Goal: Task Accomplishment & Management: Manage account settings

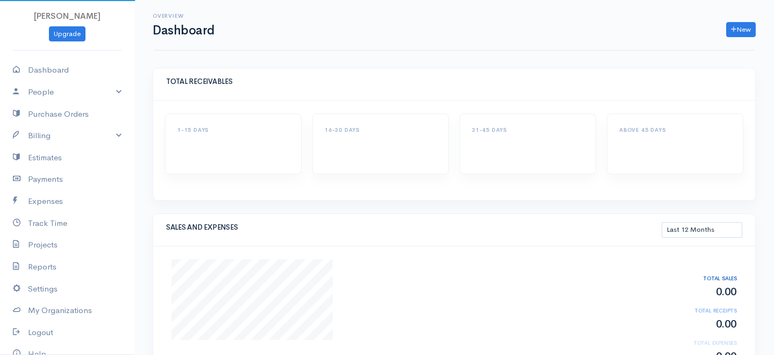
select select "365"
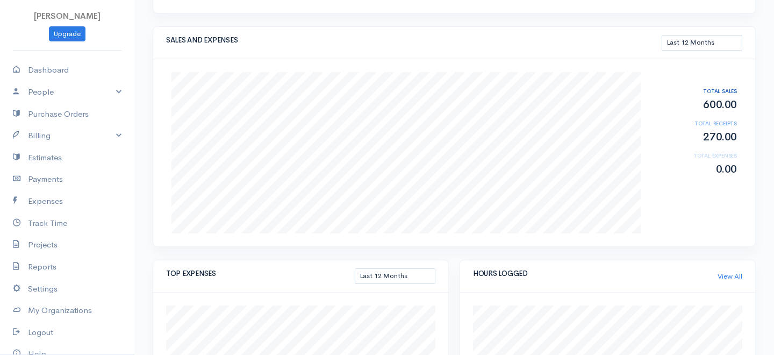
scroll to position [188, 0]
click at [101, 130] on link "Billing" at bounding box center [67, 136] width 134 height 22
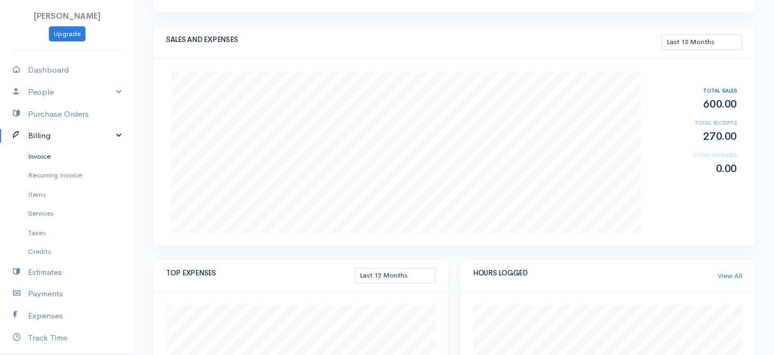
click at [51, 154] on link "Invoice" at bounding box center [67, 156] width 134 height 19
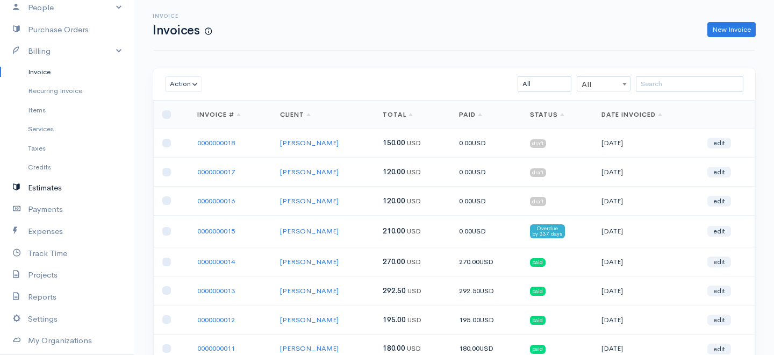
scroll to position [83, 0]
click at [45, 253] on link "Track Time" at bounding box center [67, 255] width 134 height 22
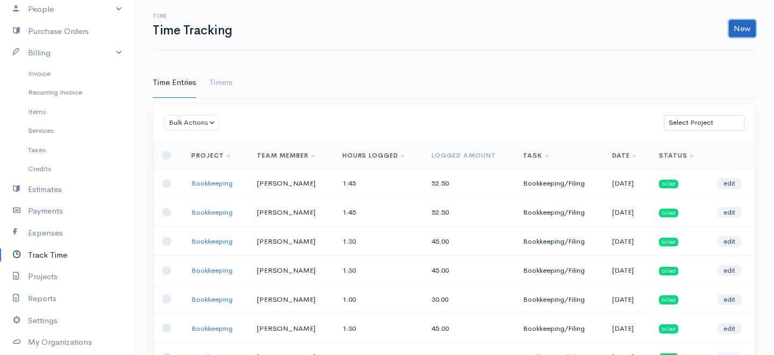
click at [737, 35] on link "New" at bounding box center [742, 28] width 27 height 17
click at [691, 48] on link "Time Entry" at bounding box center [712, 51] width 85 height 19
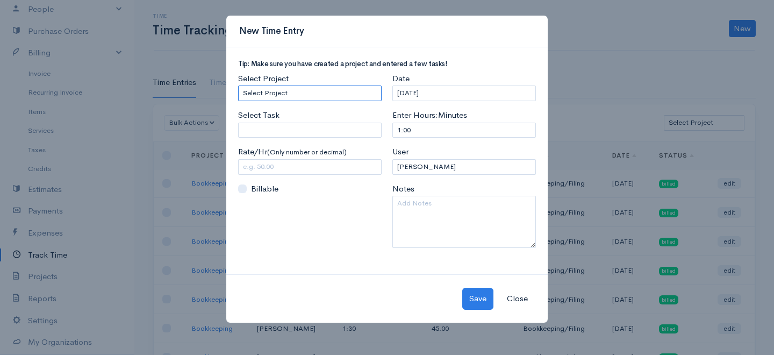
click at [276, 89] on select "Select Project Bookkeeping" at bounding box center [310, 93] width 144 height 16
select select "4895"
click at [238, 85] on select "Select Project Bookkeeping" at bounding box center [310, 93] width 144 height 16
click at [286, 134] on input "Select Task" at bounding box center [310, 131] width 144 height 16
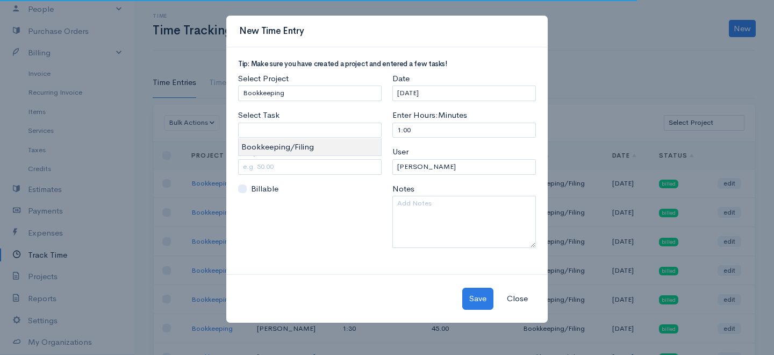
type input "Bookkeeping/Filing"
click at [288, 146] on body "[PERSON_NAME] Upgrade Dashboard People Clients Vendors Staff Users Purchase Ord…" at bounding box center [387, 265] width 774 height 531
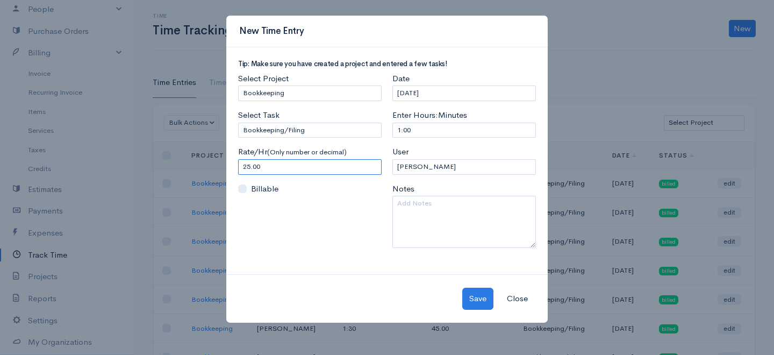
click at [260, 166] on input "25.00" at bounding box center [310, 167] width 144 height 16
drag, startPoint x: 265, startPoint y: 166, endPoint x: 190, endPoint y: 166, distance: 74.2
click at [190, 166] on div "New Time Entry Tip: Make sure you have created a project and entered a few task…" at bounding box center [387, 177] width 774 height 355
type input "30.00"
click at [449, 92] on input "[DATE]" at bounding box center [464, 93] width 144 height 16
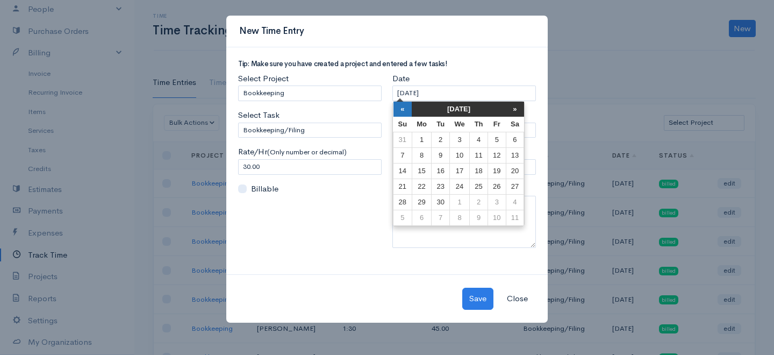
click at [397, 109] on th "«" at bounding box center [403, 109] width 19 height 15
click at [437, 201] on td "26" at bounding box center [441, 203] width 18 height 16
type input "[DATE]"
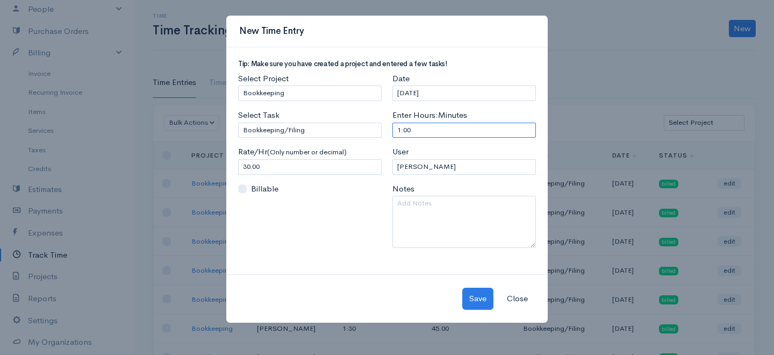
drag, startPoint x: 419, startPoint y: 127, endPoint x: 326, endPoint y: 132, distance: 93.1
click at [326, 132] on div "Tip: Make sure you have created a project and entered a few tasks! Select Proje…" at bounding box center [387, 158] width 309 height 196
type input "2"
select select "20759"
click at [417, 209] on textarea at bounding box center [464, 222] width 144 height 52
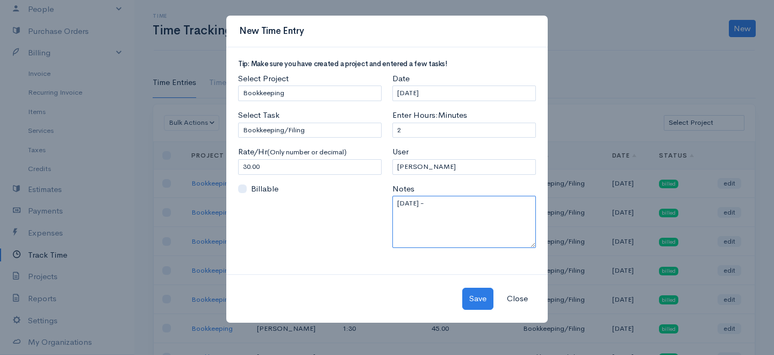
type textarea "[DATE] -"
drag, startPoint x: 407, startPoint y: 137, endPoint x: 362, endPoint y: 135, distance: 45.2
click at [362, 135] on div "Tip: Make sure you have created a project and entered a few tasks! Select Proje…" at bounding box center [387, 158] width 309 height 196
type input "1:45"
click at [445, 218] on textarea "[DATE] -" at bounding box center [464, 222] width 144 height 52
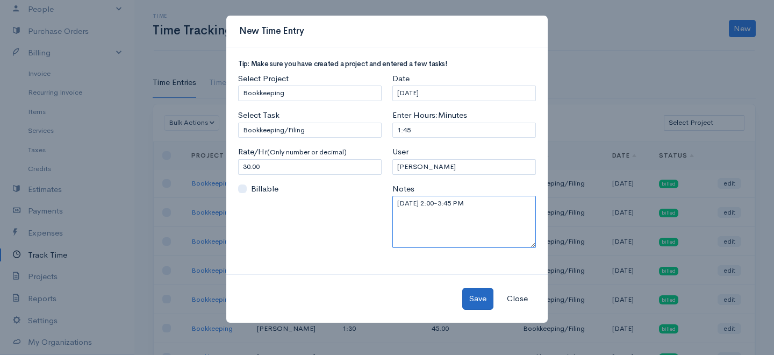
type textarea "[DATE] 2:00-3:45 PM"
click at [480, 300] on button "Save" at bounding box center [477, 299] width 31 height 22
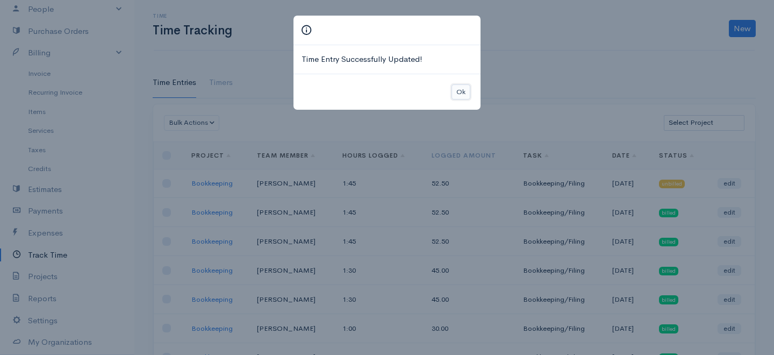
click at [458, 85] on button "Ok" at bounding box center [461, 92] width 19 height 16
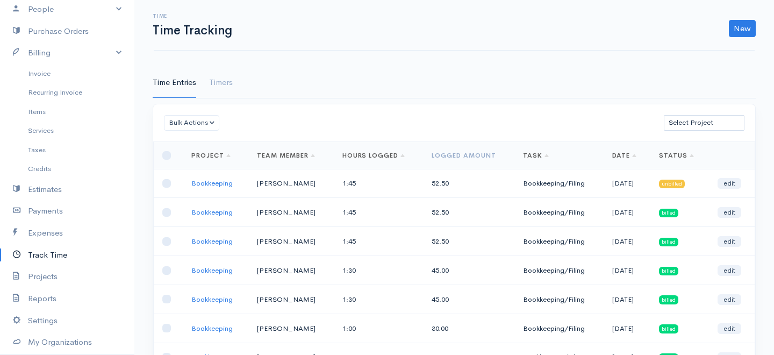
click at [738, 38] on div "Time Time Tracking New Time Entry Timer" at bounding box center [454, 25] width 601 height 51
click at [740, 32] on link "New" at bounding box center [742, 28] width 27 height 17
click at [692, 52] on link "Time Entry" at bounding box center [712, 51] width 85 height 19
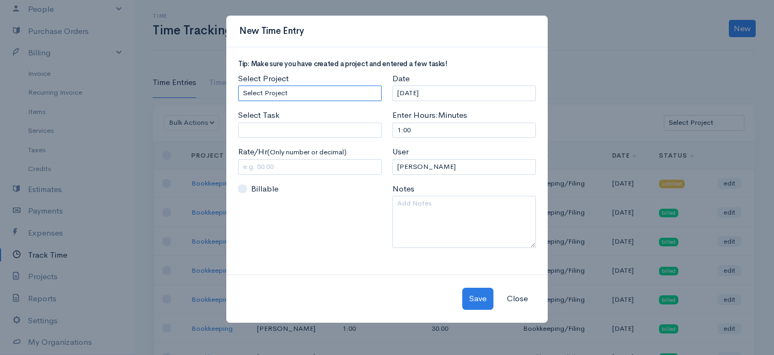
click at [309, 96] on select "Select Project Bookkeeping" at bounding box center [310, 93] width 144 height 16
select select "4895"
click at [238, 85] on select "Select Project Bookkeeping" at bounding box center [310, 93] width 144 height 16
click at [292, 119] on div "Select Task Please enter or select a task" at bounding box center [310, 123] width 144 height 28
click at [288, 130] on input "Select Task" at bounding box center [310, 131] width 144 height 16
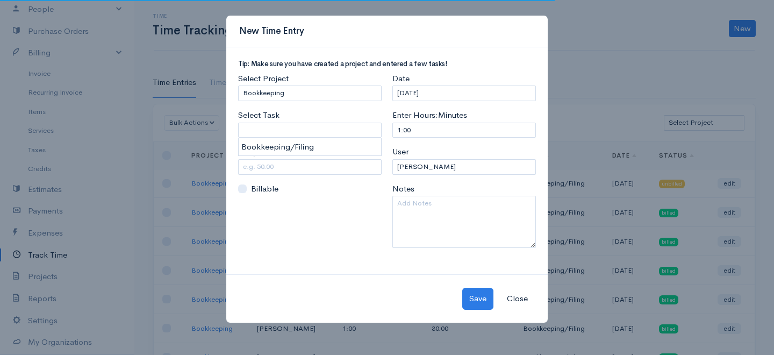
type input "Bookkeeping/Filing"
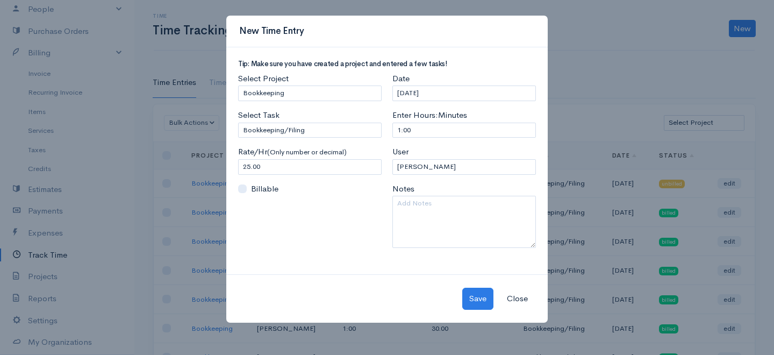
click at [283, 144] on body "[PERSON_NAME] Upgrade Dashboard People Clients Vendors Staff Users Purchase Ord…" at bounding box center [387, 265] width 774 height 531
drag, startPoint x: 270, startPoint y: 163, endPoint x: 249, endPoint y: 165, distance: 21.0
click at [249, 165] on input "25.00" at bounding box center [310, 167] width 144 height 16
type input "2"
type input "30"
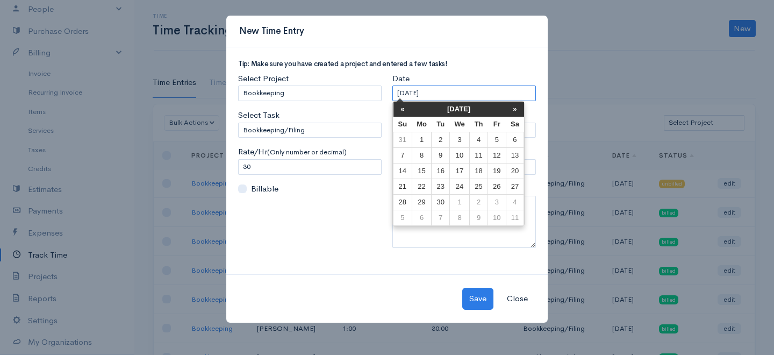
click at [472, 99] on input "[DATE]" at bounding box center [464, 93] width 144 height 16
click at [447, 136] on td "2" at bounding box center [441, 140] width 18 height 16
type input "[DATE]"
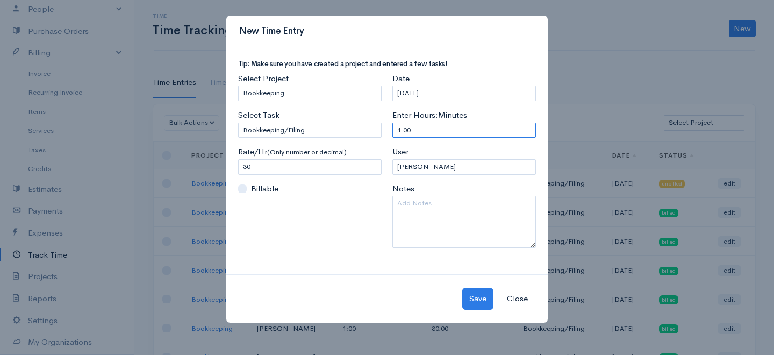
click at [422, 134] on input "1:00" at bounding box center [464, 131] width 144 height 16
drag, startPoint x: 422, startPoint y: 134, endPoint x: 339, endPoint y: 129, distance: 83.0
click at [339, 129] on div "Tip: Make sure you have created a project and entered a few tasks! Select Proje…" at bounding box center [387, 158] width 309 height 196
type input "2:30"
select select "20759"
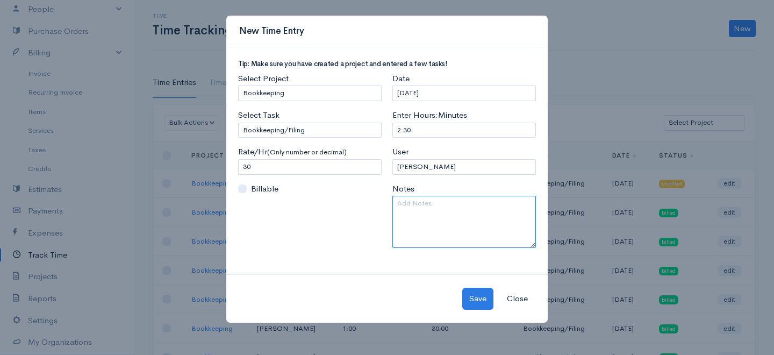
click at [448, 198] on textarea at bounding box center [464, 222] width 144 height 52
type textarea "[DATE] 2:00-4:30 PM"
click at [479, 298] on button "Save" at bounding box center [477, 299] width 31 height 22
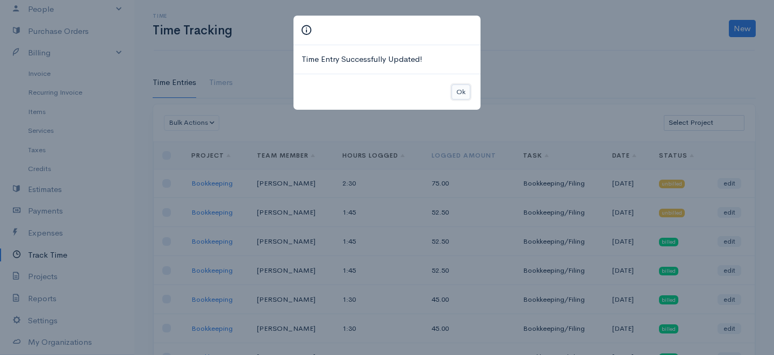
click at [460, 87] on button "Ok" at bounding box center [461, 92] width 19 height 16
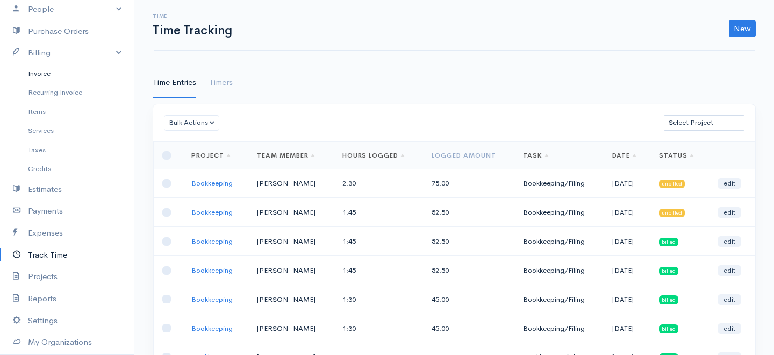
click at [43, 69] on link "Invoice" at bounding box center [67, 73] width 134 height 19
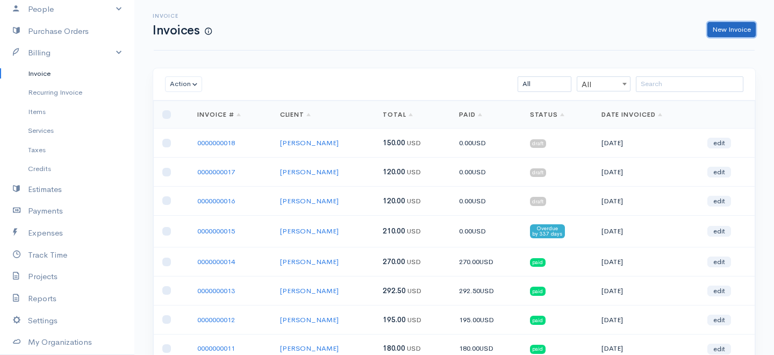
click at [747, 22] on link "New Invoice" at bounding box center [732, 30] width 48 height 16
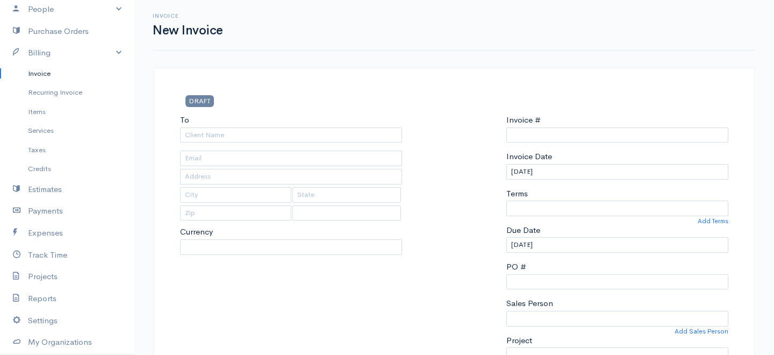
type input "0000000019"
select select "[GEOGRAPHIC_DATA]"
select select "USD"
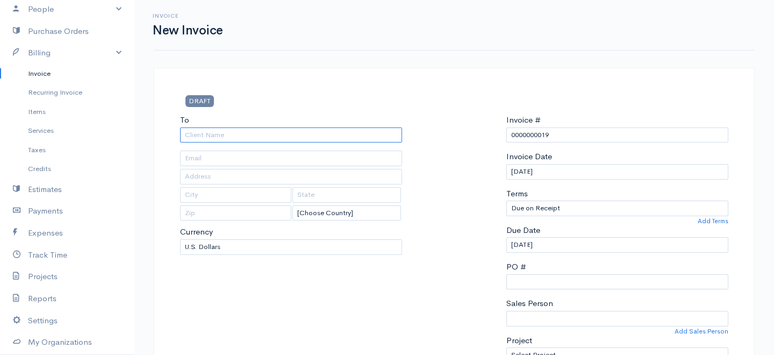
click at [363, 134] on input "To" at bounding box center [291, 135] width 222 height 16
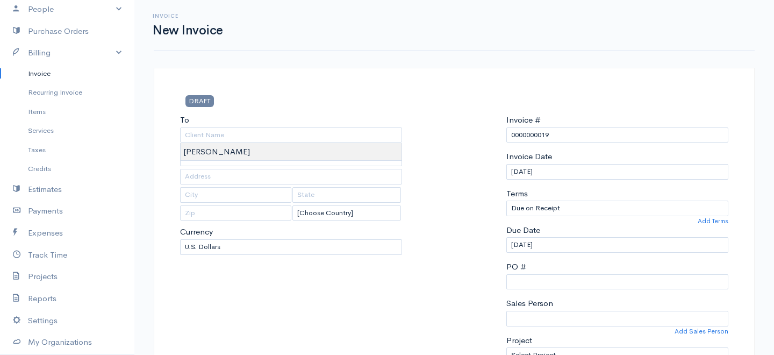
type input "[PERSON_NAME]"
type input "[EMAIL_ADDRESS][DOMAIN_NAME]"
type input "[STREET_ADDRESS]"
type input "[US_STATE][GEOGRAPHIC_DATA]"
type input "CO"
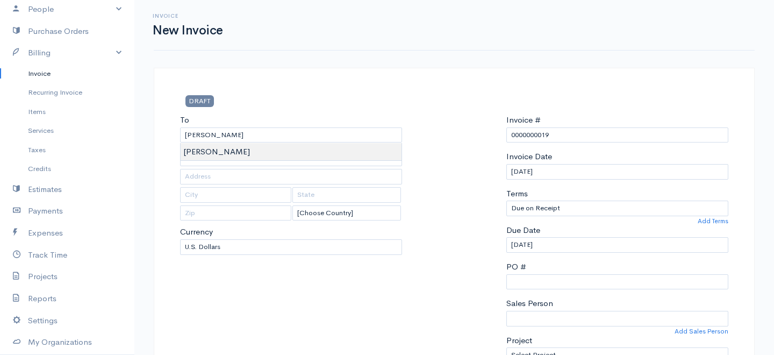
type input "80921"
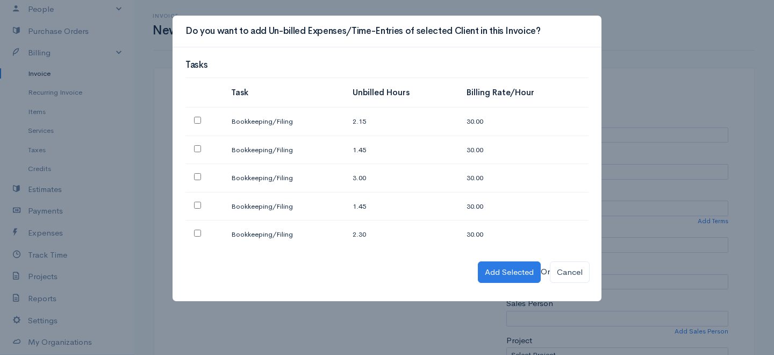
click at [199, 148] on input "checkbox" at bounding box center [197, 148] width 7 height 7
checkbox input "true"
click at [196, 120] on input "checkbox" at bounding box center [197, 120] width 7 height 7
checkbox input "true"
click at [506, 283] on div "Tasks Task Unbilled Hours Billing Rate/Hour Bookkeeping/Filing 2.15 30.00 Bookk…" at bounding box center [387, 174] width 429 height 254
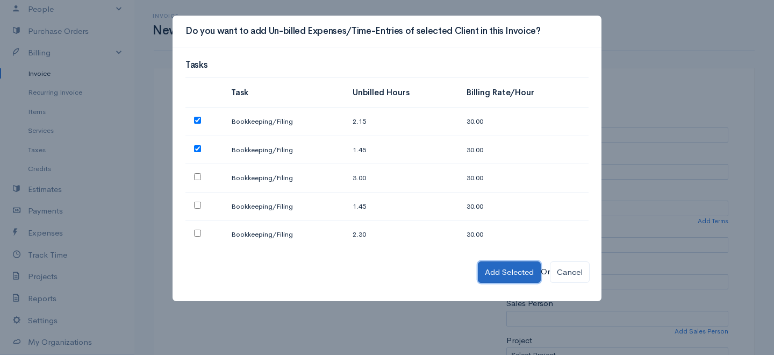
click at [506, 274] on button "Add Selected" at bounding box center [509, 272] width 63 height 22
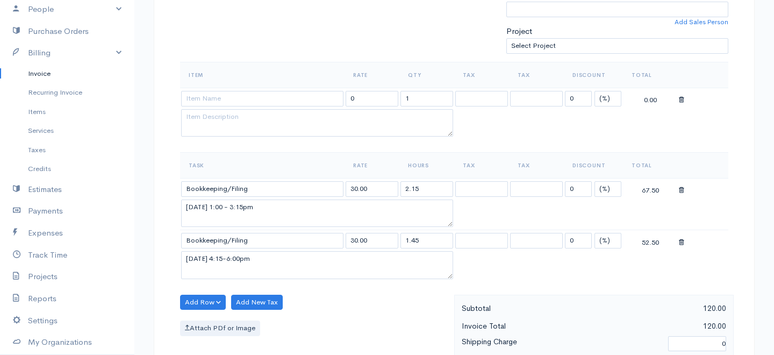
scroll to position [310, 0]
click at [680, 101] on icon at bounding box center [681, 100] width 5 height 8
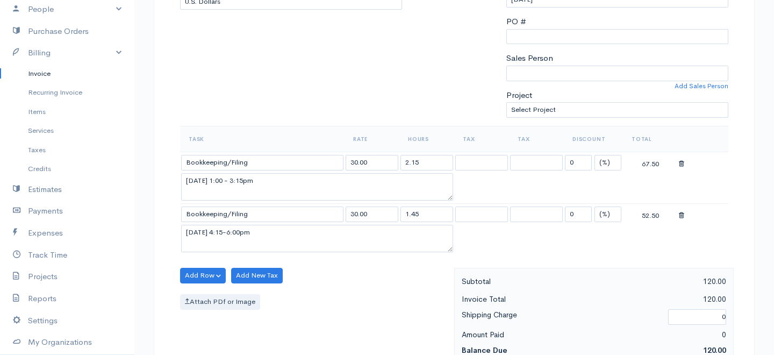
scroll to position [245, 0]
click at [676, 165] on div "67.50" at bounding box center [650, 162] width 53 height 13
click at [679, 165] on td at bounding box center [703, 162] width 51 height 21
click at [683, 220] on span at bounding box center [681, 215] width 5 height 9
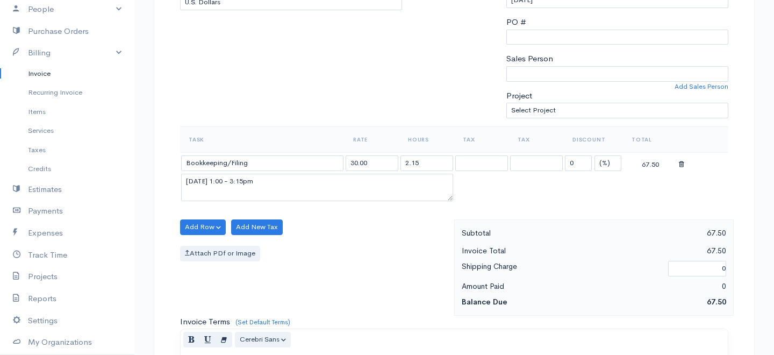
click at [680, 165] on icon at bounding box center [681, 165] width 5 height 8
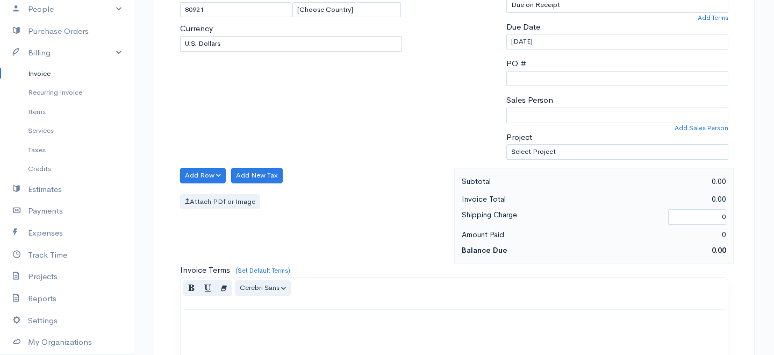
scroll to position [192, 0]
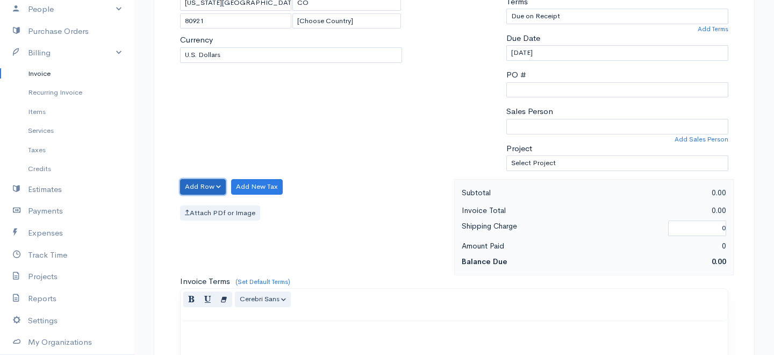
click at [201, 182] on button "Add Row" at bounding box center [203, 187] width 46 height 16
click at [209, 212] on link "Add Item Row" at bounding box center [223, 208] width 85 height 19
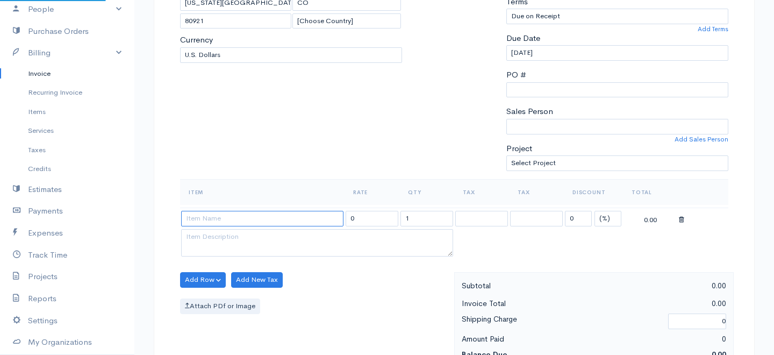
click at [246, 219] on input at bounding box center [262, 219] width 162 height 16
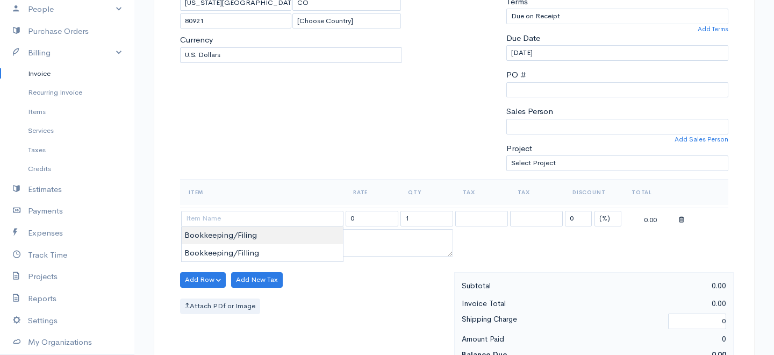
type input "Bookkeeping/Filing"
type input "25.00"
type textarea "(1:30pm-4:15pm)"
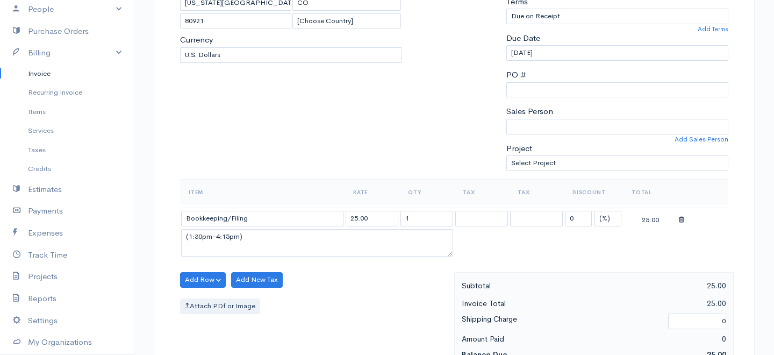
click at [242, 235] on body "[PERSON_NAME] Upgrade Dashboard People Clients Vendors Staff Users Purchase Ord…" at bounding box center [387, 274] width 774 height 932
drag, startPoint x: 373, startPoint y: 216, endPoint x: 250, endPoint y: 215, distance: 123.1
click at [250, 215] on tr "Bookkeeping/Filing 25.00 1 0 (%) Flat 25.00" at bounding box center [454, 218] width 548 height 21
type input "30"
click at [290, 224] on input "Bookkeeping/Filing" at bounding box center [262, 219] width 162 height 16
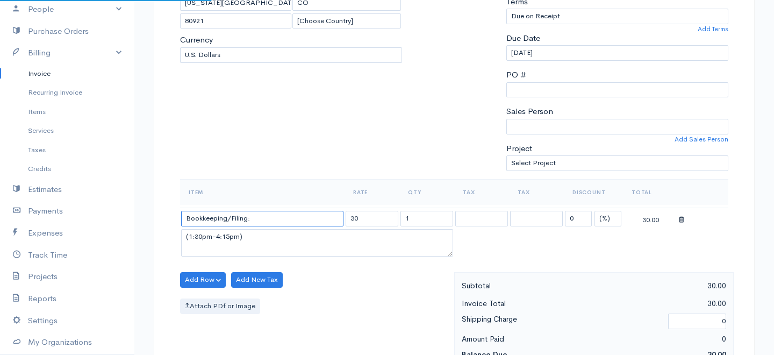
type input "Bookkeeping/Filing"
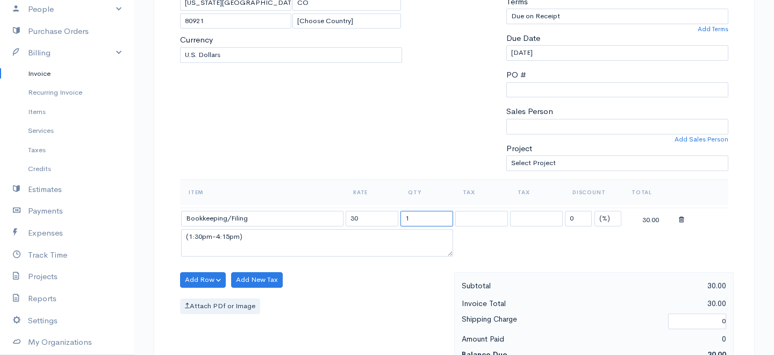
click at [433, 217] on input "1" at bounding box center [427, 219] width 53 height 16
type input "1:45"
drag, startPoint x: 429, startPoint y: 216, endPoint x: 373, endPoint y: 219, distance: 56.6
click at [373, 219] on tr "Bookkeeping/Filing 30 1:45 0 (%) Flat 30.00" at bounding box center [454, 218] width 548 height 21
click at [681, 218] on icon at bounding box center [681, 220] width 5 height 8
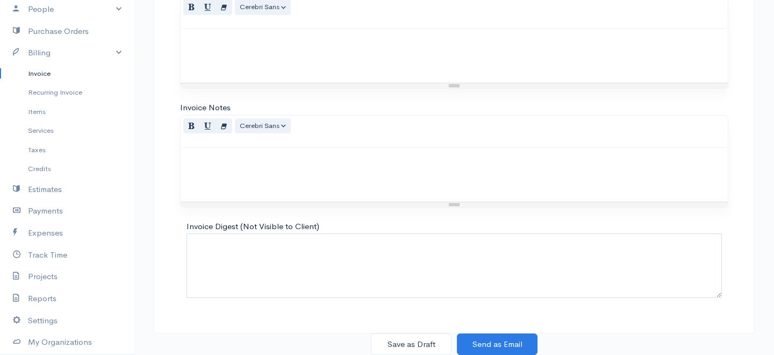
scroll to position [0, 0]
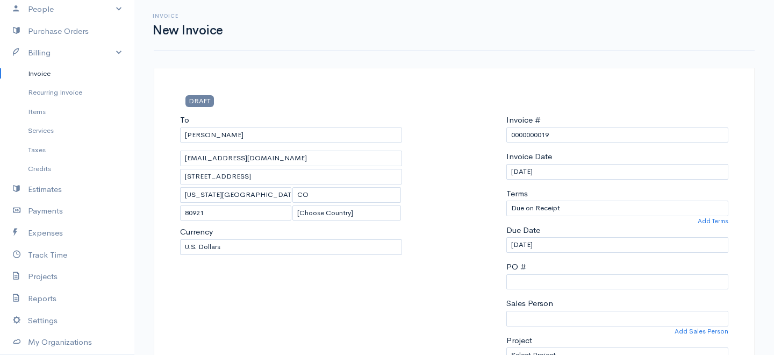
click at [47, 76] on link "Invoice" at bounding box center [67, 73] width 134 height 19
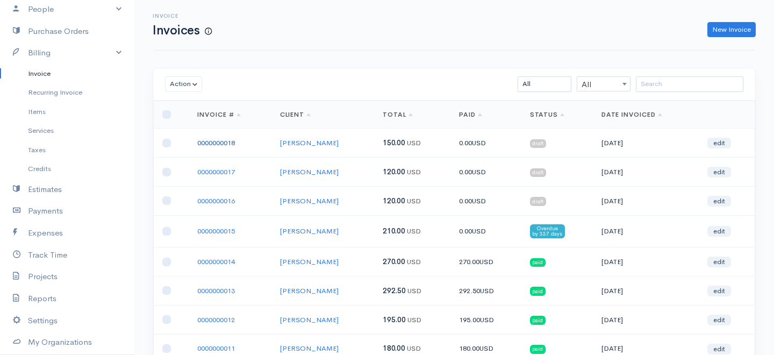
click at [224, 142] on link "0000000018" at bounding box center [216, 142] width 38 height 9
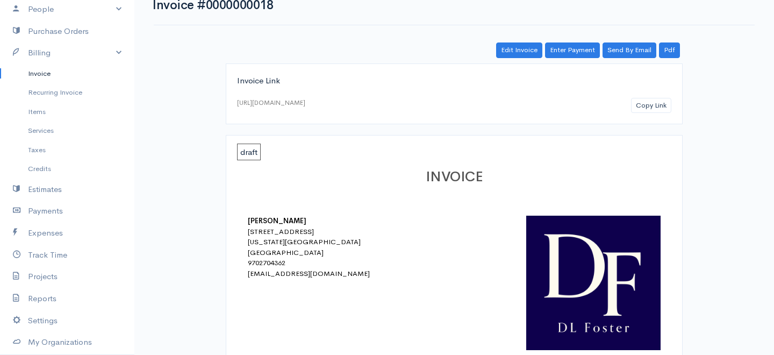
scroll to position [22, 0]
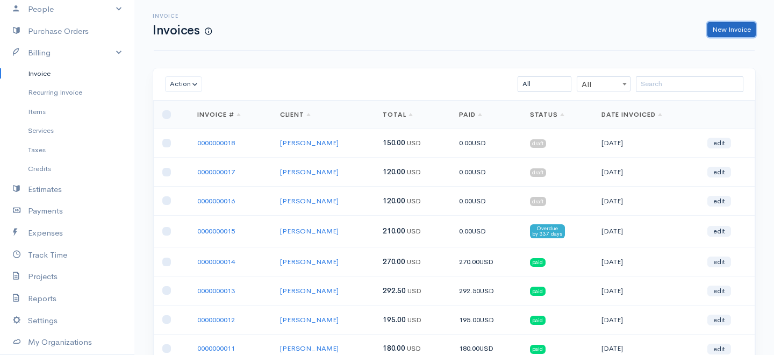
click at [738, 33] on link "New Invoice" at bounding box center [732, 30] width 48 height 16
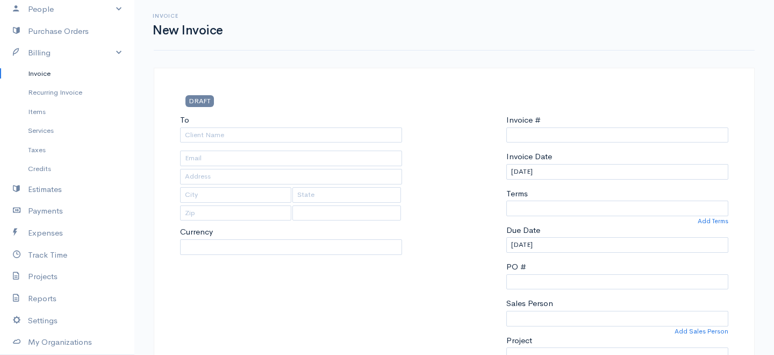
type input "0000000019"
select select "[GEOGRAPHIC_DATA]"
select select "USD"
click at [338, 144] on div "To [Choose Country] [GEOGRAPHIC_DATA] [GEOGRAPHIC_DATA] [GEOGRAPHIC_DATA] [GEOG…" at bounding box center [291, 242] width 233 height 257
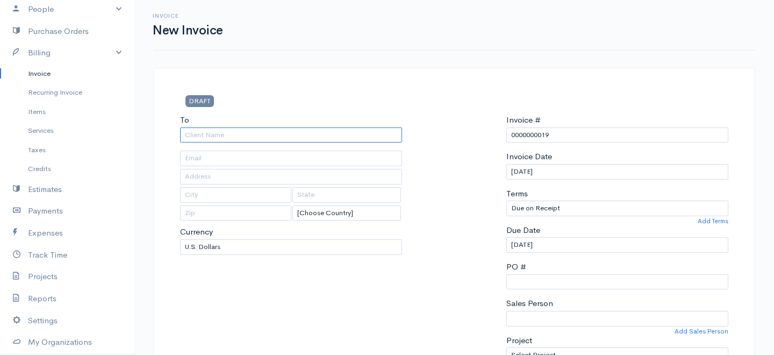
click at [341, 133] on input "To" at bounding box center [291, 135] width 222 height 16
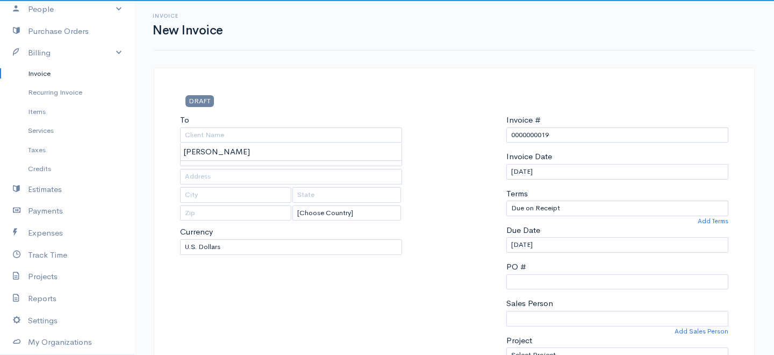
type input "[PERSON_NAME]"
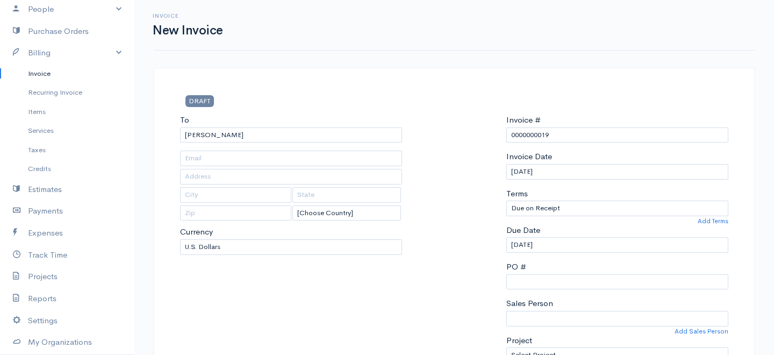
type input "[EMAIL_ADDRESS][DOMAIN_NAME]"
type input "[STREET_ADDRESS]"
type input "[US_STATE][GEOGRAPHIC_DATA]"
type input "CO"
type input "80921"
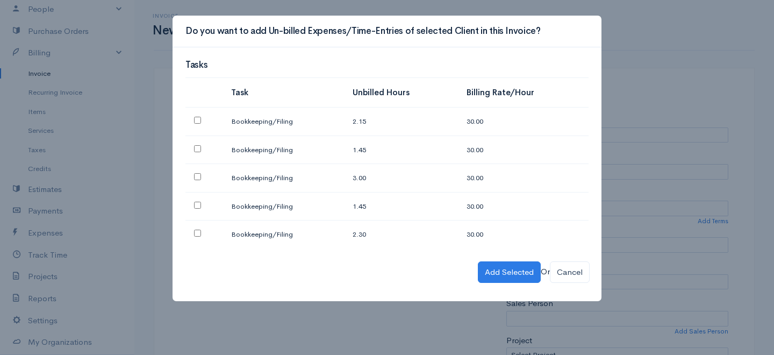
click at [198, 203] on input "checkbox" at bounding box center [197, 205] width 7 height 7
checkbox input "true"
click at [196, 241] on td at bounding box center [203, 234] width 37 height 28
click at [199, 230] on input "checkbox" at bounding box center [197, 233] width 7 height 7
checkbox input "true"
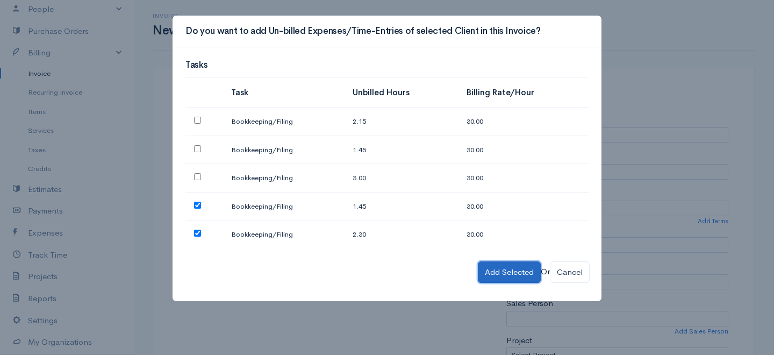
click at [511, 272] on button "Add Selected" at bounding box center [509, 272] width 63 height 22
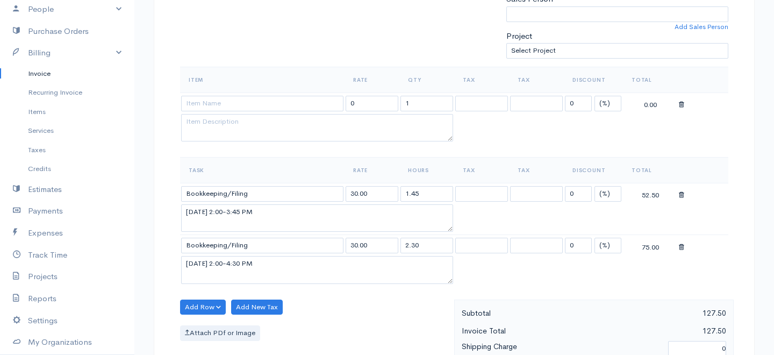
scroll to position [305, 0]
click at [681, 100] on span at bounding box center [681, 103] width 5 height 9
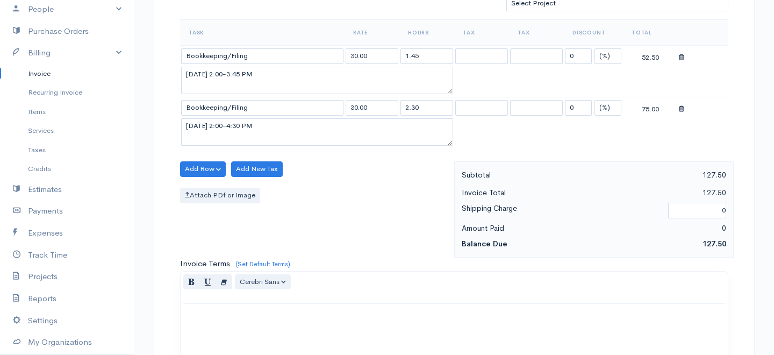
scroll to position [626, 0]
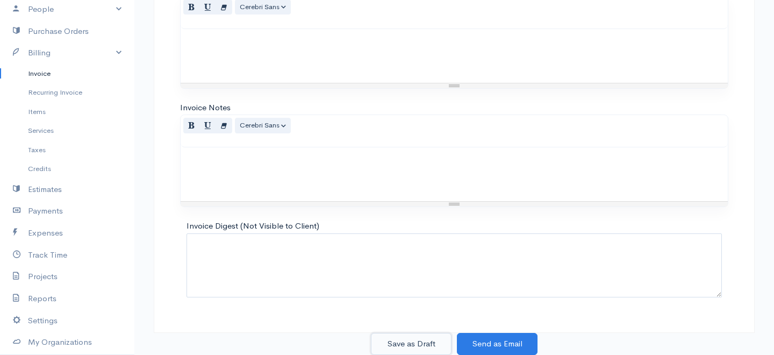
click at [401, 338] on button "Save as Draft" at bounding box center [411, 344] width 81 height 22
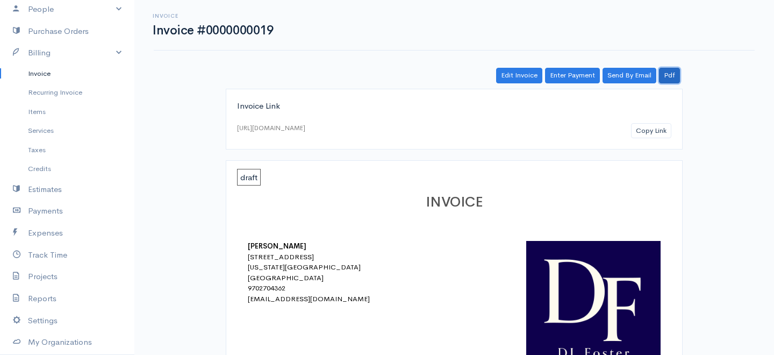
click at [672, 72] on link "Pdf" at bounding box center [669, 76] width 21 height 16
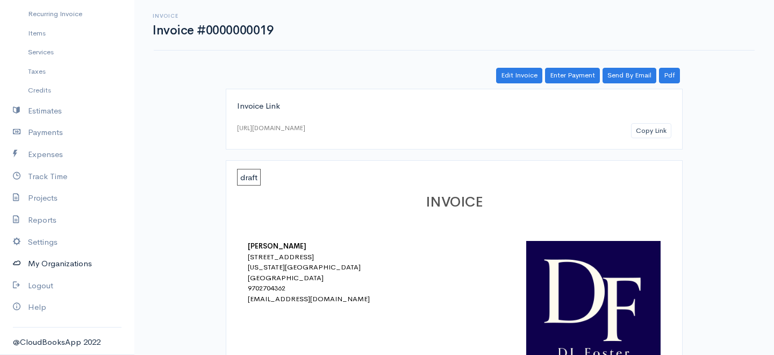
click at [59, 261] on link "My Organizations" at bounding box center [67, 264] width 134 height 22
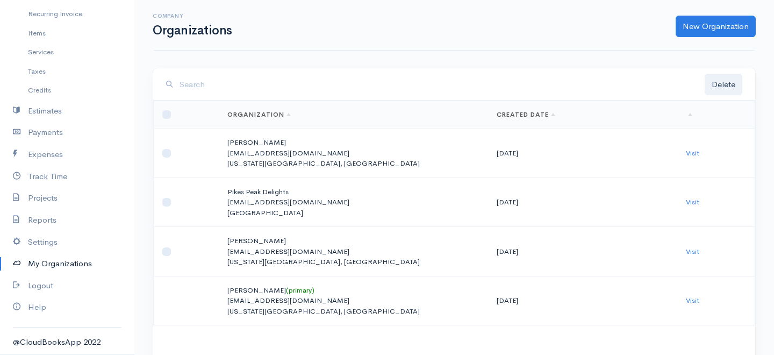
click at [703, 151] on td "Visit" at bounding box center [715, 152] width 77 height 49
click at [699, 151] on td "Visit" at bounding box center [715, 152] width 77 height 49
click at [693, 153] on link "Visit" at bounding box center [692, 152] width 13 height 9
